Goal: Task Accomplishment & Management: Understand process/instructions

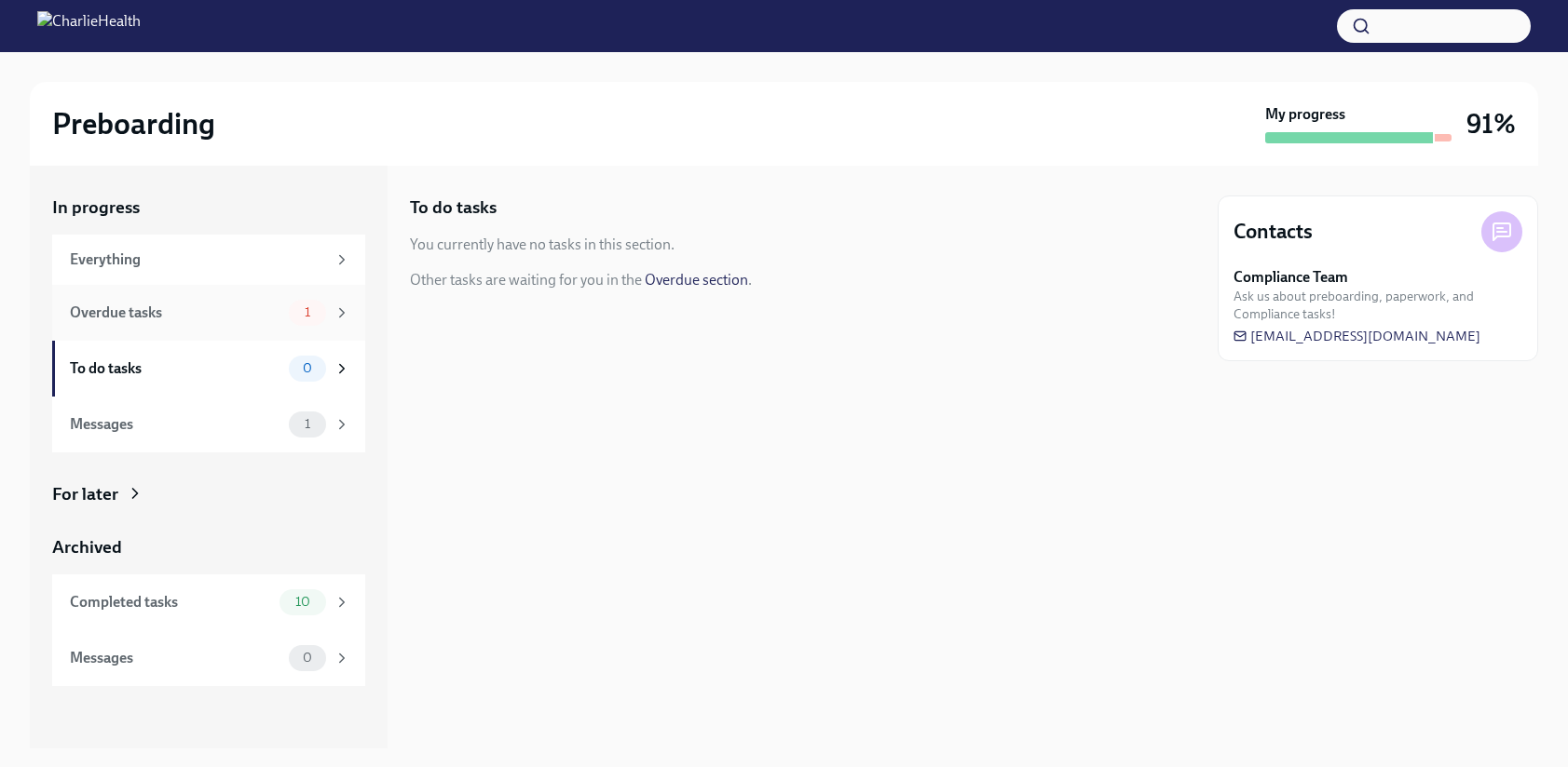
click at [290, 327] on div "Overdue tasks 1" at bounding box center [209, 313] width 313 height 55
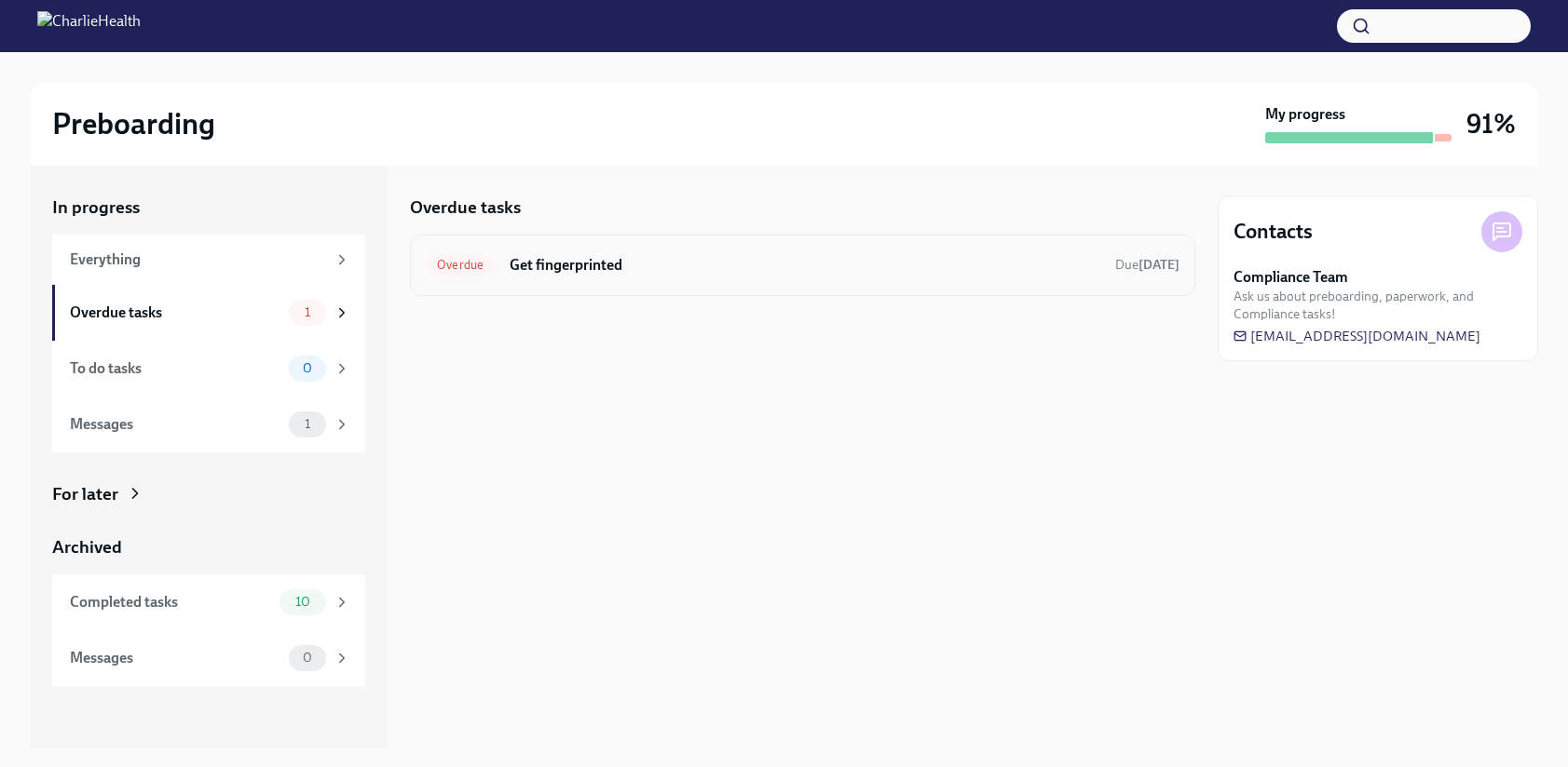
click at [826, 269] on h6 "Get fingerprinted" at bounding box center [805, 265] width 591 height 21
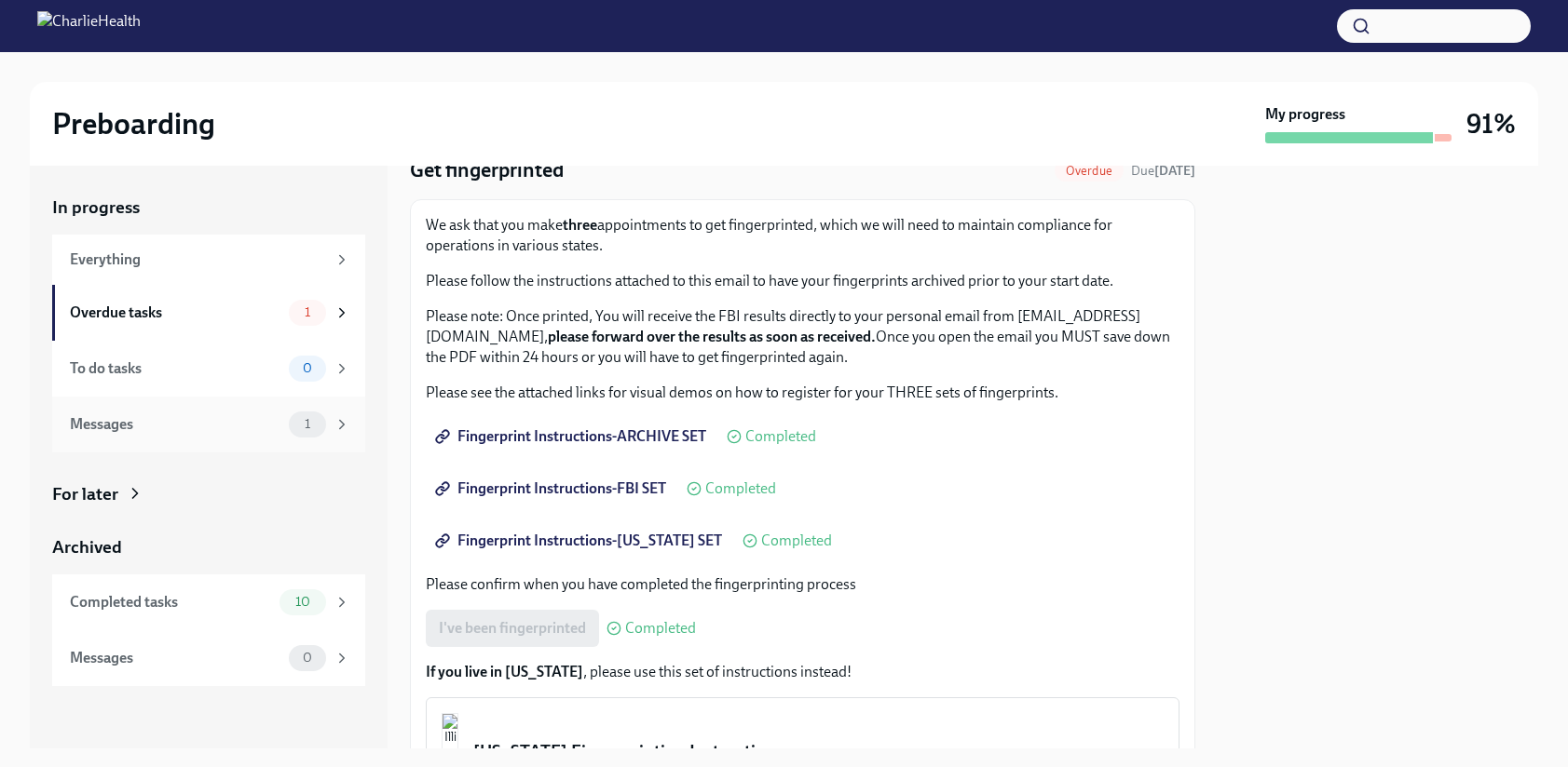
scroll to position [53, 0]
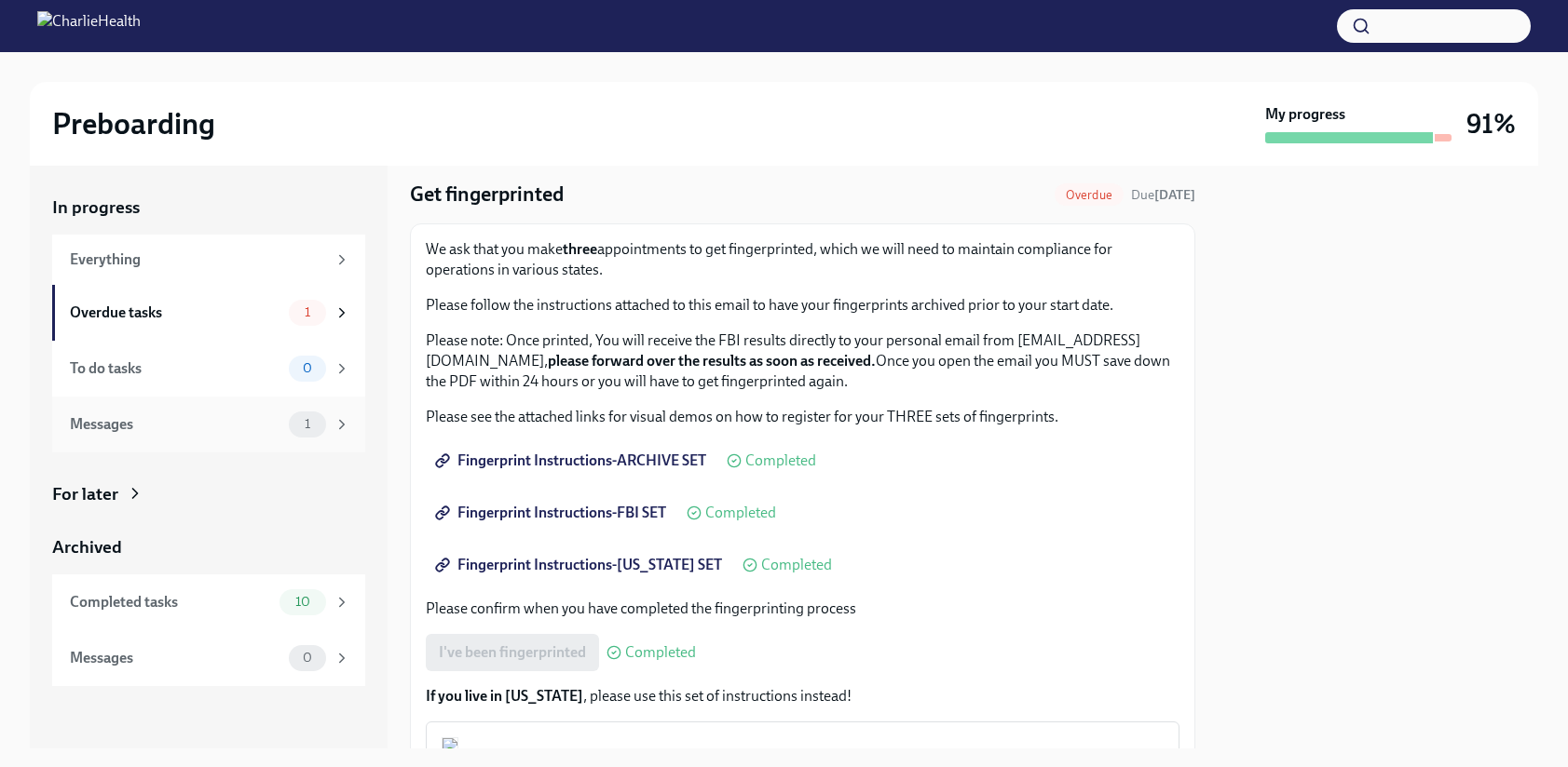
click at [244, 425] on div "Messages" at bounding box center [174, 424] width 211 height 21
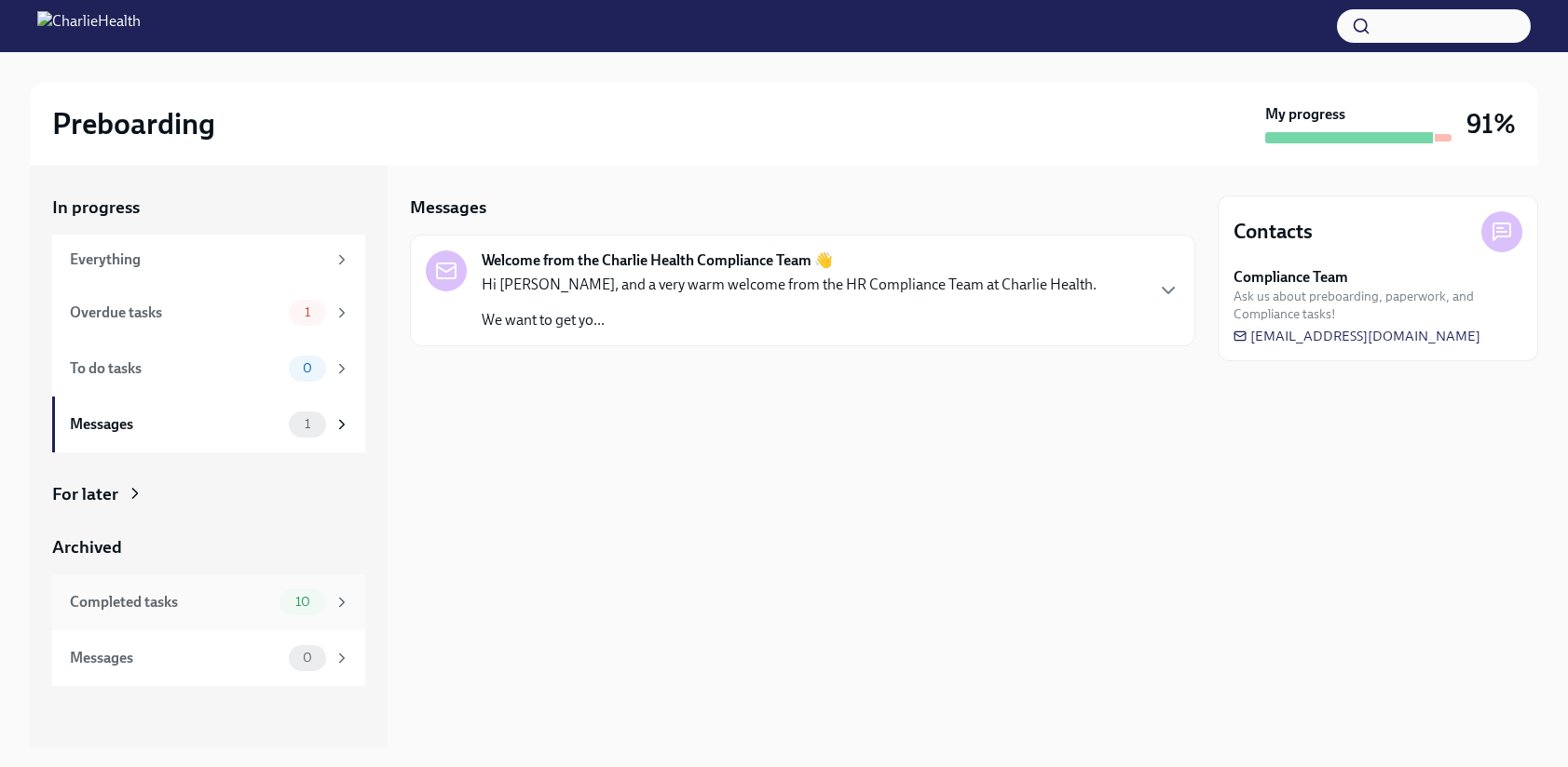
click at [187, 596] on div "Completed tasks" at bounding box center [170, 603] width 202 height 21
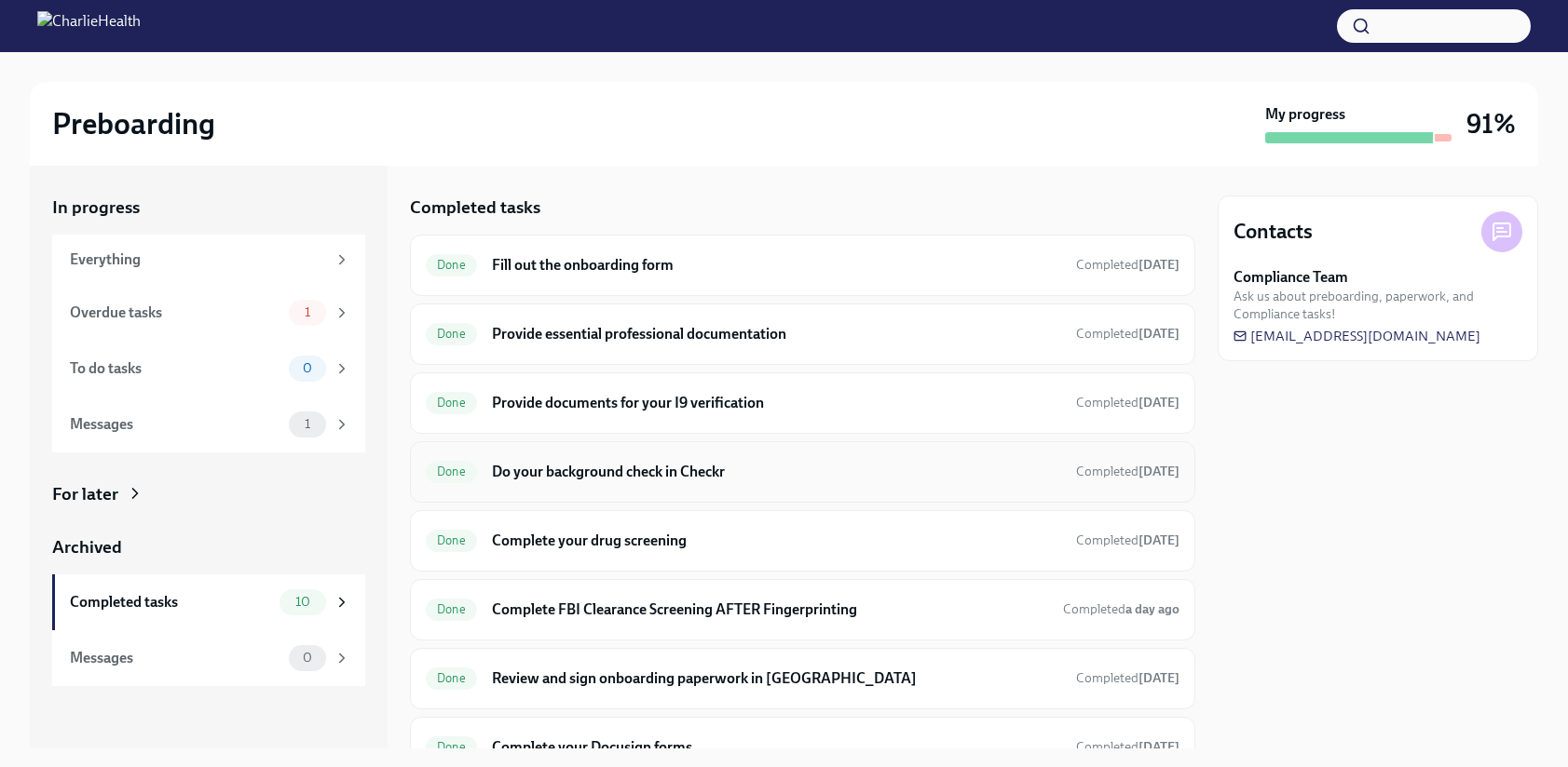
scroll to position [24, 0]
